Goal: Check status: Check status

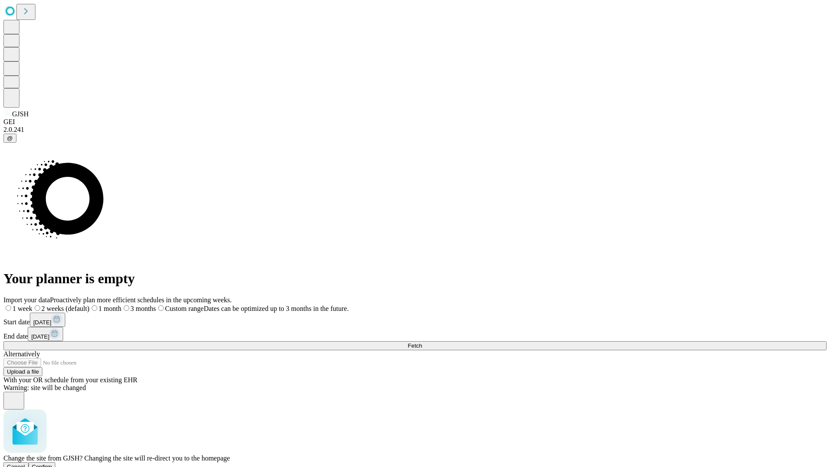
click at [52, 463] on span "Confirm" at bounding box center [42, 466] width 20 height 6
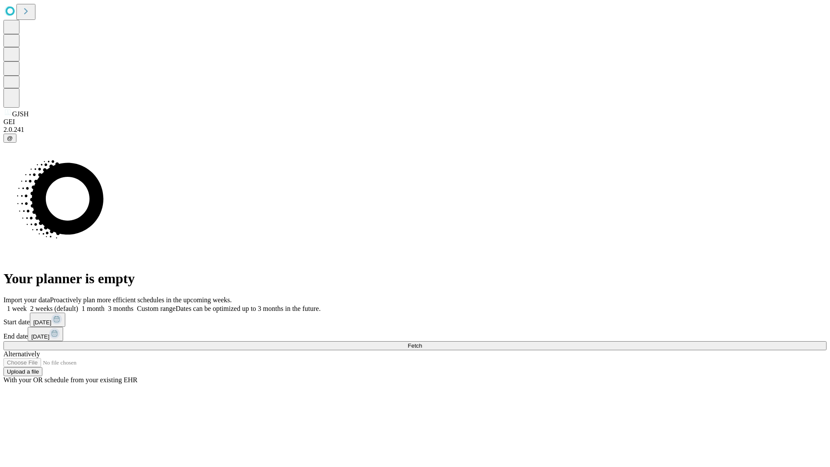
click at [27, 305] on label "1 week" at bounding box center [14, 308] width 23 height 7
click at [422, 342] on span "Fetch" at bounding box center [415, 345] width 14 height 6
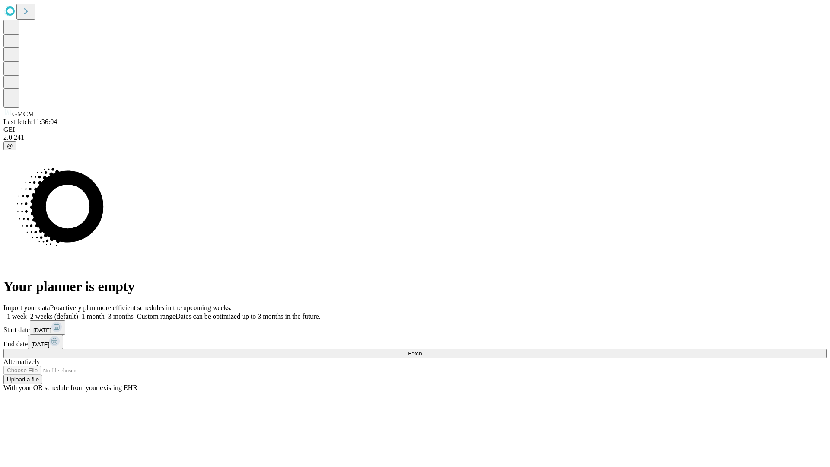
click at [27, 312] on label "1 week" at bounding box center [14, 315] width 23 height 7
click at [422, 350] on span "Fetch" at bounding box center [415, 353] width 14 height 6
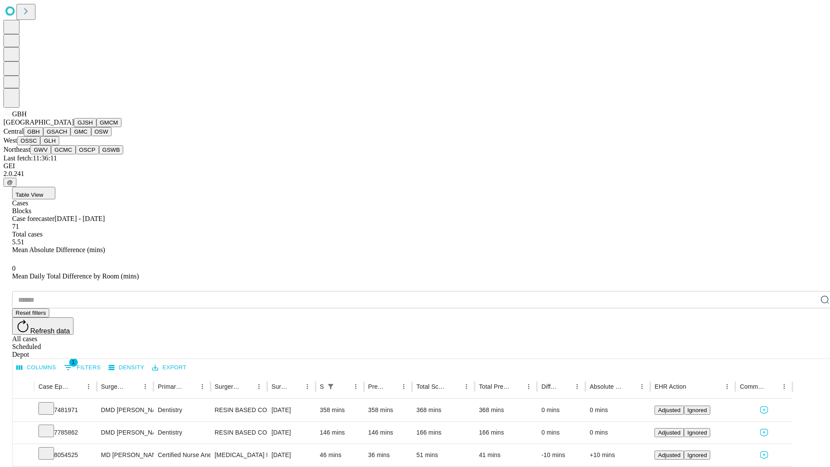
click at [67, 136] on button "GSACH" at bounding box center [56, 131] width 27 height 9
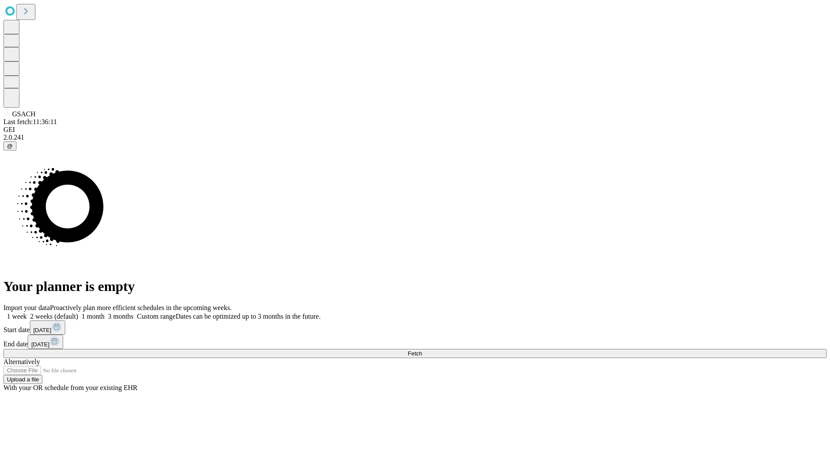
click at [422, 350] on span "Fetch" at bounding box center [415, 353] width 14 height 6
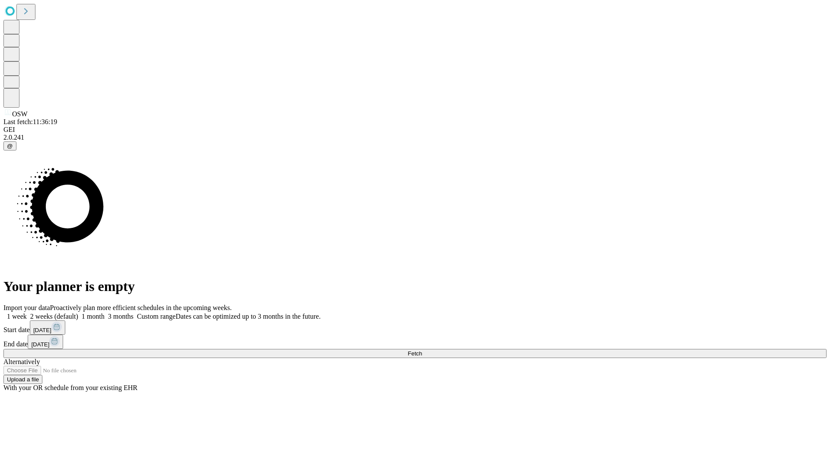
click at [27, 312] on label "1 week" at bounding box center [14, 315] width 23 height 7
click at [422, 350] on span "Fetch" at bounding box center [415, 353] width 14 height 6
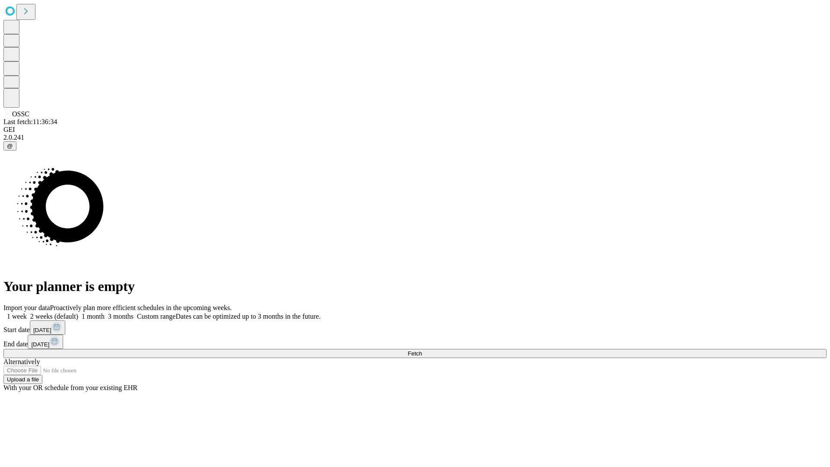
click at [422, 350] on span "Fetch" at bounding box center [415, 353] width 14 height 6
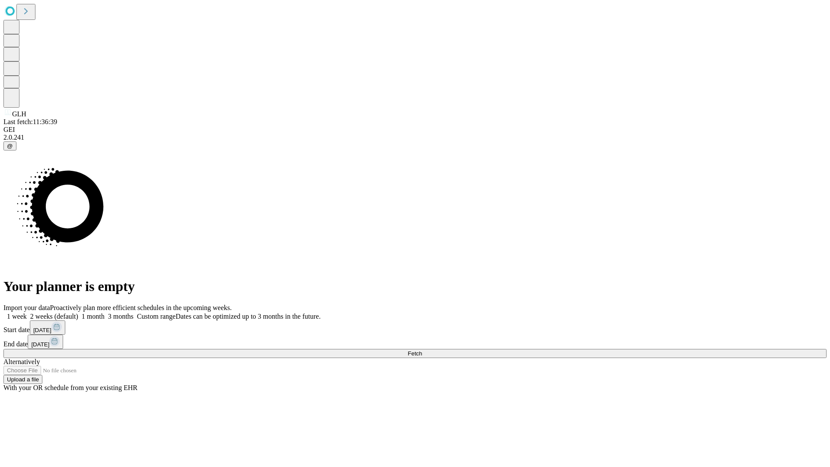
click at [422, 350] on span "Fetch" at bounding box center [415, 353] width 14 height 6
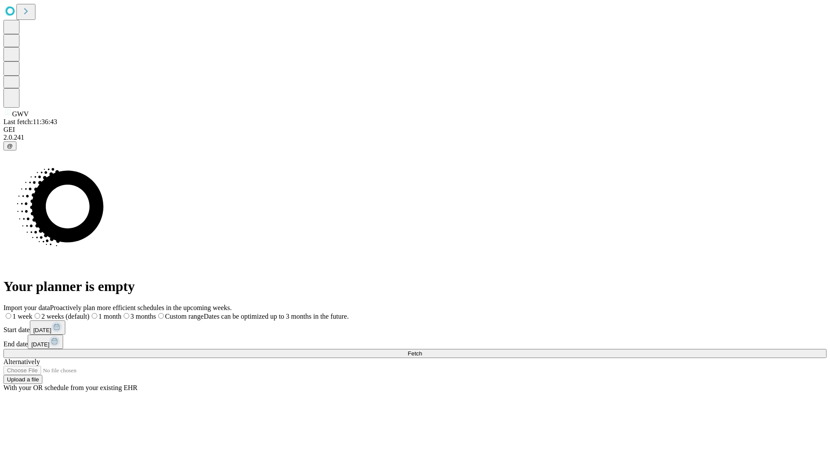
click at [422, 350] on span "Fetch" at bounding box center [415, 353] width 14 height 6
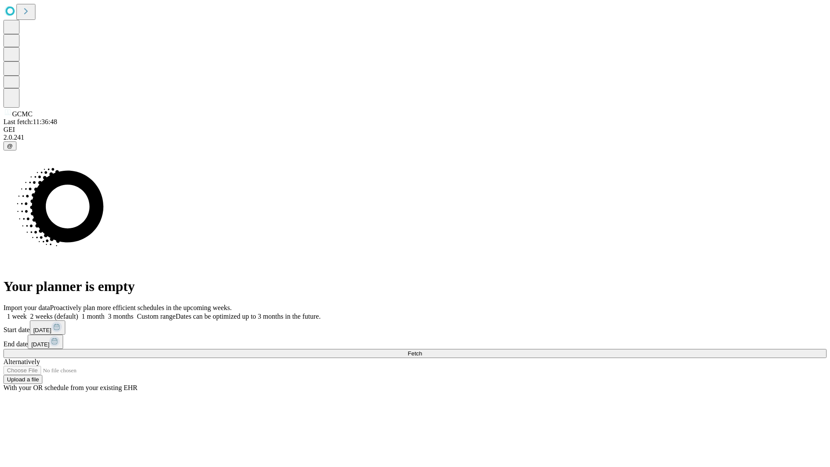
click at [27, 312] on label "1 week" at bounding box center [14, 315] width 23 height 7
click at [422, 350] on span "Fetch" at bounding box center [415, 353] width 14 height 6
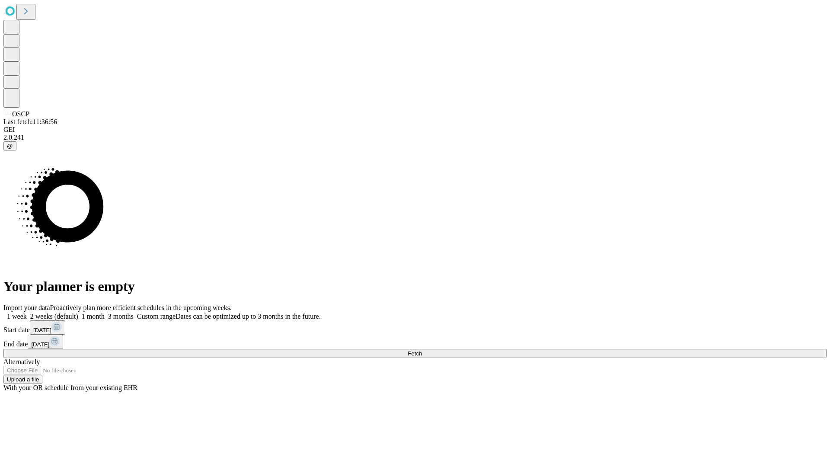
click at [422, 350] on span "Fetch" at bounding box center [415, 353] width 14 height 6
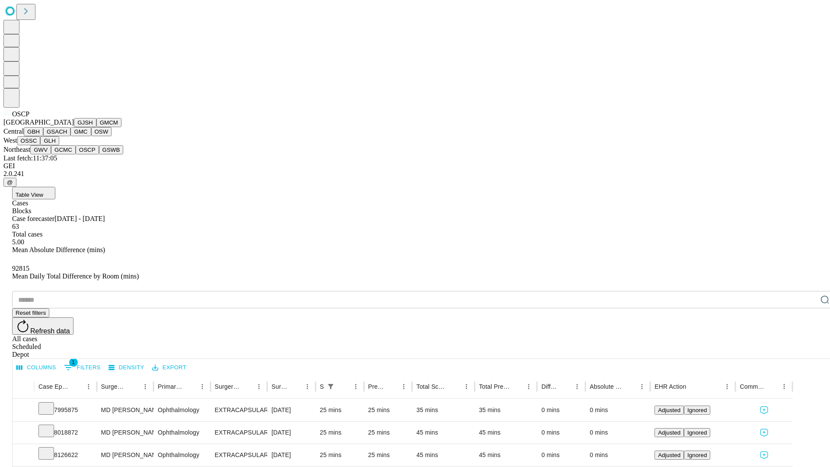
click at [99, 154] on button "GSWB" at bounding box center [111, 149] width 25 height 9
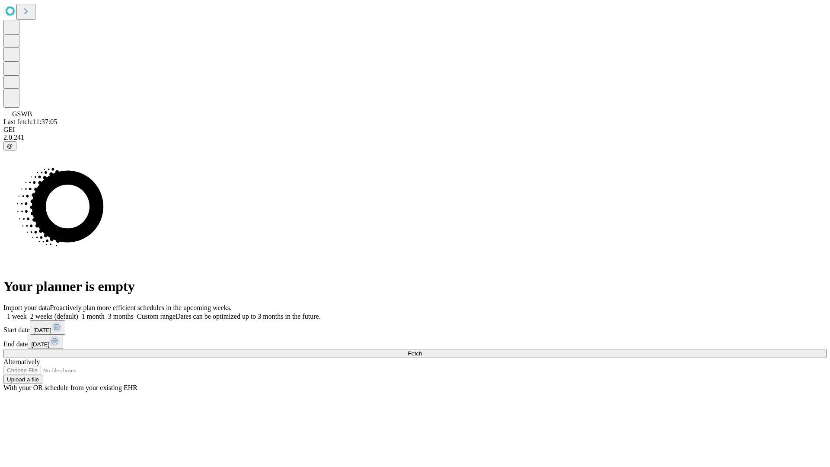
click at [27, 312] on label "1 week" at bounding box center [14, 315] width 23 height 7
click at [422, 350] on span "Fetch" at bounding box center [415, 353] width 14 height 6
